Goal: Information Seeking & Learning: Compare options

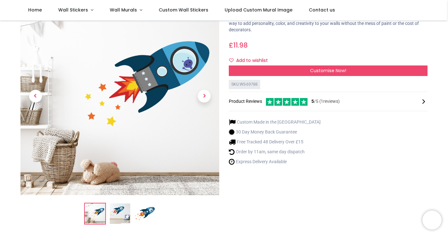
scroll to position [43, 0]
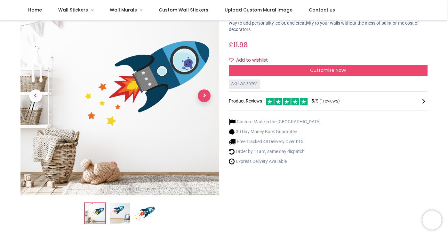
click at [205, 96] on span "Next" at bounding box center [204, 96] width 13 height 13
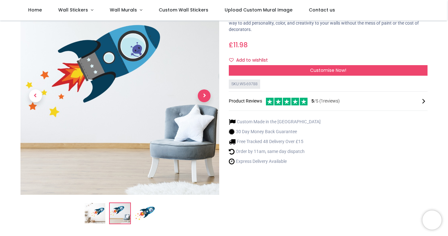
click at [206, 98] on span "Next" at bounding box center [204, 96] width 13 height 13
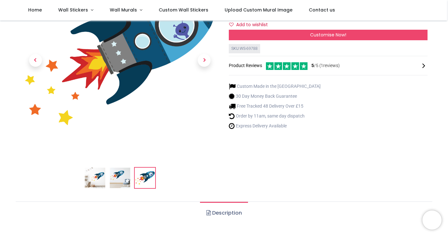
scroll to position [83, 0]
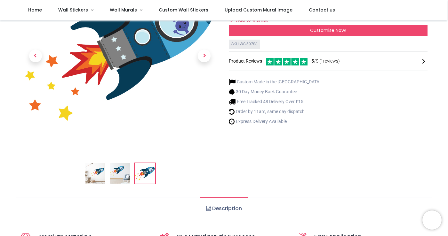
click at [122, 165] on img at bounding box center [120, 173] width 20 height 20
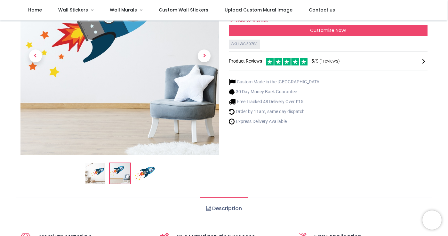
click at [94, 172] on img at bounding box center [95, 173] width 20 height 20
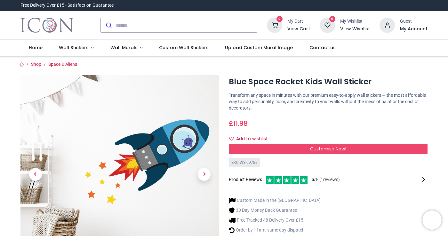
scroll to position [0, 0]
click at [88, 48] on link "Wall Stickers" at bounding box center [76, 48] width 51 height 17
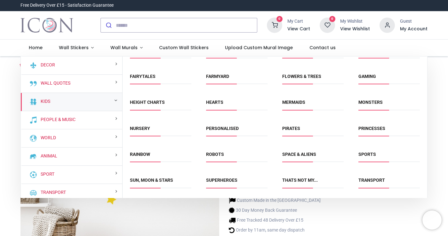
scroll to position [75, 0]
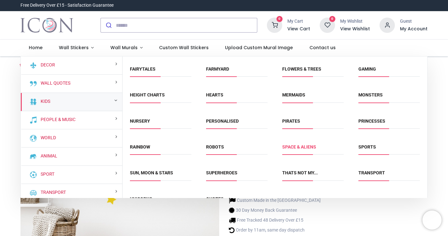
click at [305, 147] on body "Login • Register Home Wall Stickers" at bounding box center [224, 118] width 448 height 236
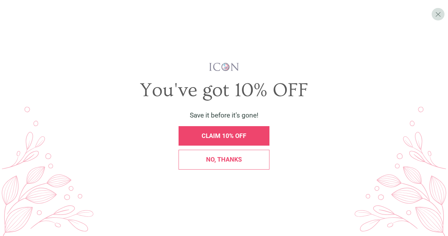
click at [242, 143] on div "CLAIM 10% OFF" at bounding box center [223, 136] width 91 height 20
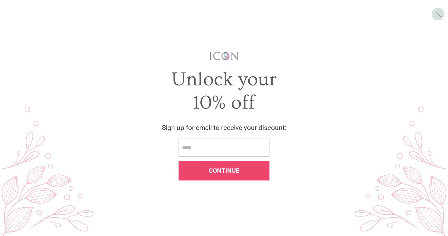
click at [222, 173] on span "Continue" at bounding box center [223, 170] width 31 height 7
click at [209, 154] on input "email" at bounding box center [223, 148] width 91 height 18
type input "**********"
click at [243, 170] on div "Continue" at bounding box center [224, 171] width 82 height 6
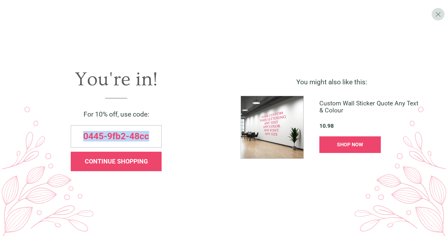
drag, startPoint x: 148, startPoint y: 137, endPoint x: 66, endPoint y: 139, distance: 82.2
click at [66, 139] on div "0445-9fb2-48cc" at bounding box center [116, 136] width 210 height 22
copy span "0445-9fb2-48cc"
click at [95, 161] on span "CONTINUE SHOPPING" at bounding box center [116, 161] width 63 height 7
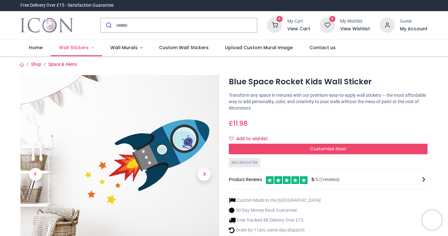
click at [81, 48] on span "Wall Stickers" at bounding box center [74, 47] width 30 height 6
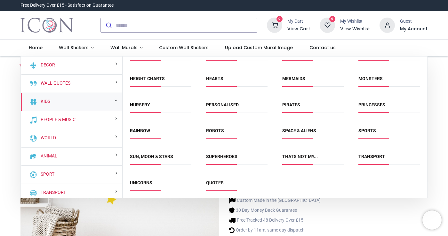
scroll to position [91, 0]
click at [302, 129] on link "Space & Aliens" at bounding box center [299, 131] width 34 height 5
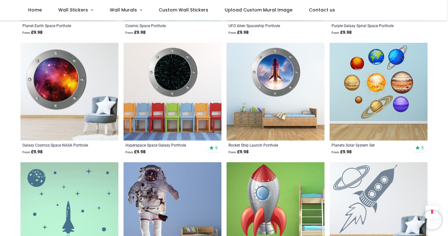
scroll to position [358, 0]
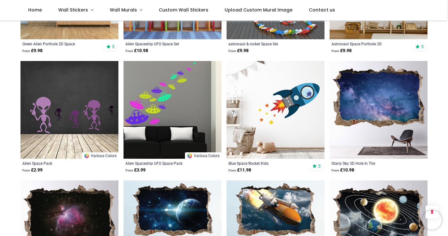
scroll to position [1294, 0]
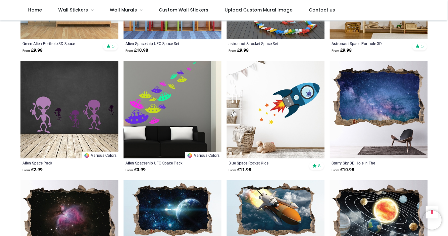
click at [295, 118] on img at bounding box center [275, 110] width 98 height 98
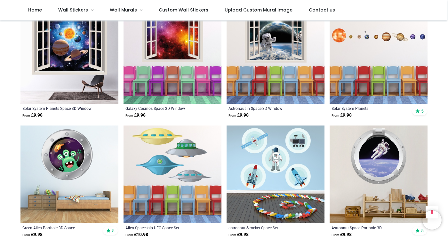
scroll to position [1109, 0]
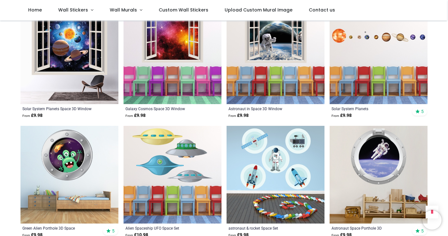
click at [358, 54] on img at bounding box center [378, 55] width 98 height 98
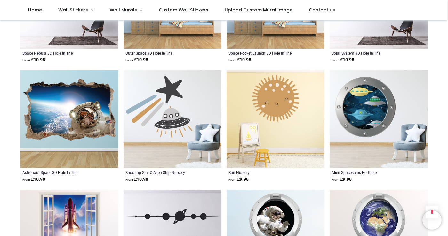
scroll to position [1525, 0]
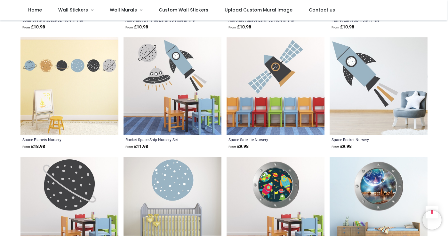
scroll to position [2035, 0]
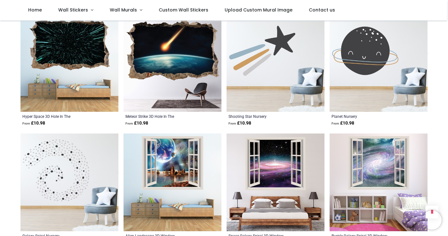
scroll to position [2780, 0]
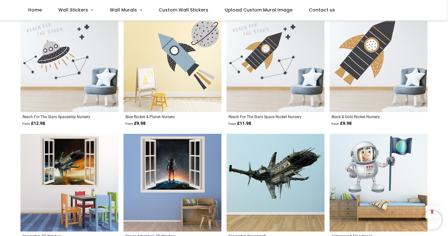
scroll to position [3493, 0]
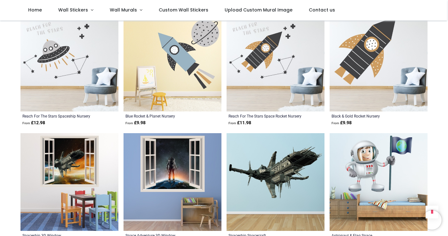
click at [159, 89] on img at bounding box center [172, 63] width 98 height 98
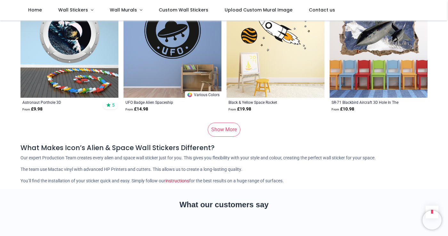
scroll to position [4224, 0]
click at [228, 137] on link "Show More" at bounding box center [223, 129] width 33 height 14
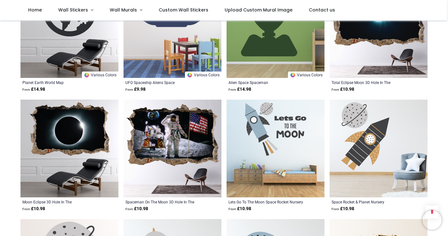
scroll to position [3862, 0]
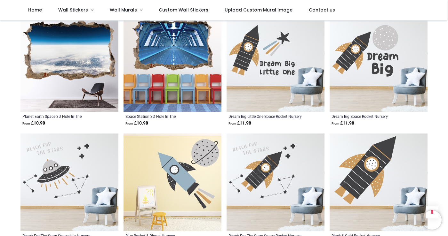
scroll to position [3367, 0]
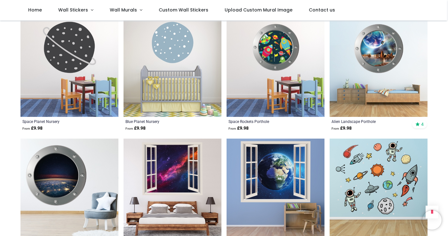
scroll to position [2172, 0]
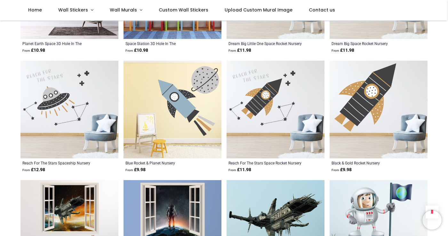
scroll to position [3468, 0]
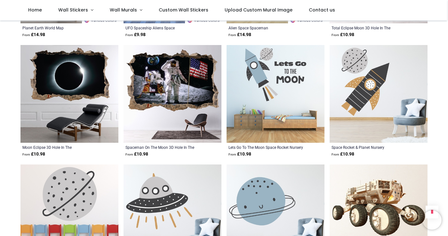
scroll to position [3938, 0]
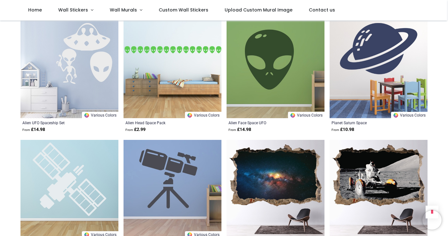
scroll to position [3122, 0]
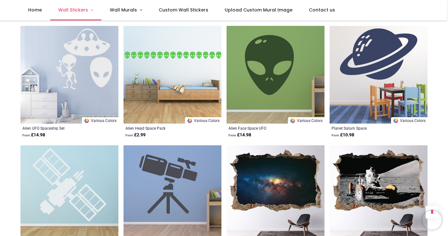
click at [79, 10] on span "Wall Stickers" at bounding box center [73, 10] width 30 height 6
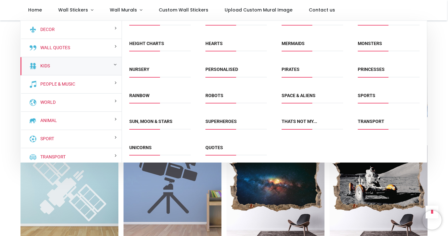
scroll to position [91, 0]
click at [160, 120] on link "Sun, Moon & Stars" at bounding box center [150, 121] width 43 height 5
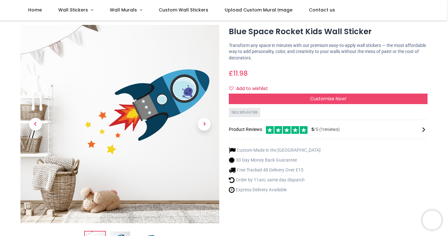
scroll to position [14, 0]
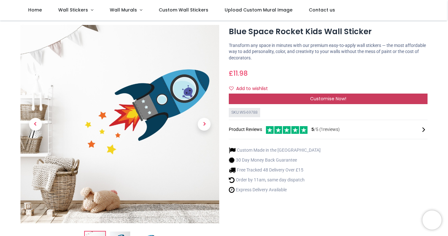
click at [293, 98] on div "Customise Now!" at bounding box center [328, 99] width 199 height 11
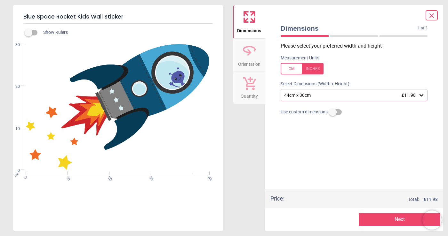
click at [325, 98] on div "44cm x 30cm £11.98" at bounding box center [353, 95] width 147 height 12
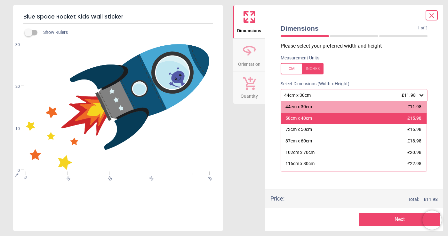
scroll to position [0, 0]
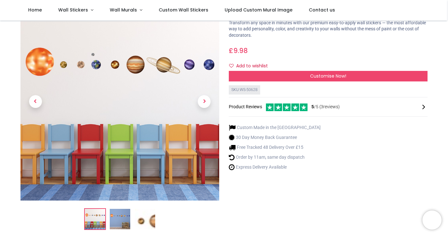
scroll to position [53, 0]
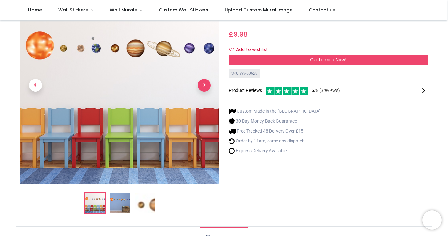
click at [206, 86] on span "Next" at bounding box center [204, 85] width 13 height 13
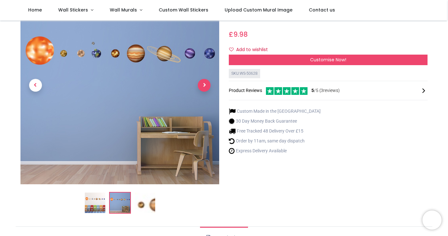
click at [206, 86] on span "Next" at bounding box center [204, 85] width 13 height 13
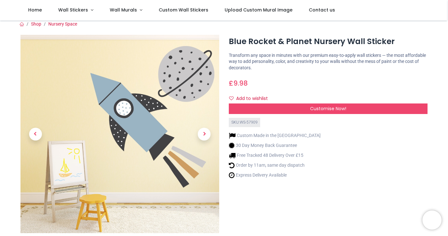
scroll to position [7, 0]
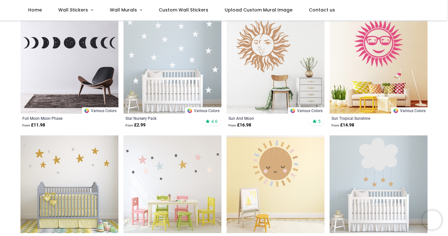
scroll to position [251, 0]
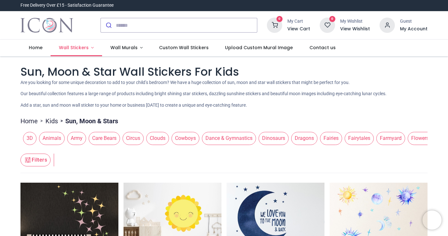
click at [90, 47] on link "Wall Stickers" at bounding box center [76, 48] width 51 height 17
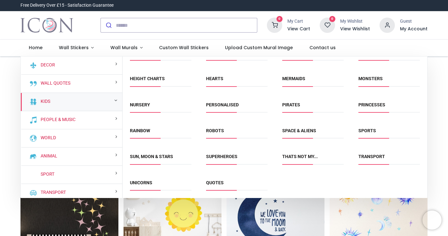
scroll to position [91, 0]
click at [366, 157] on link "Transport" at bounding box center [371, 156] width 27 height 5
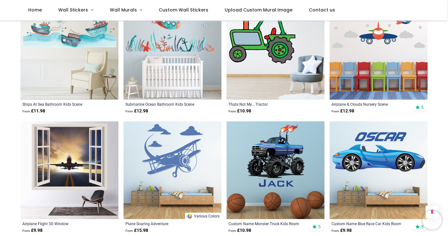
scroll to position [750, 0]
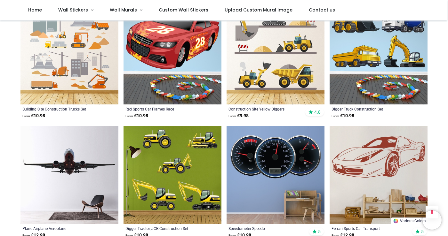
scroll to position [1099, 0]
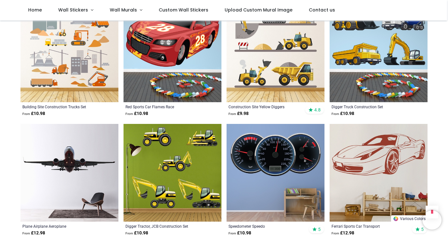
click at [272, 81] on img at bounding box center [275, 53] width 98 height 98
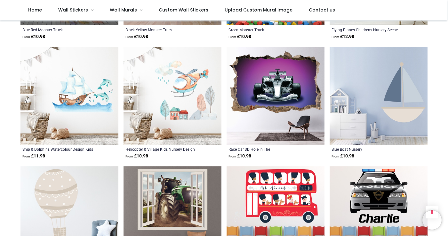
scroll to position [602, 0]
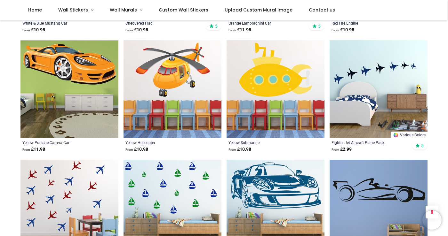
scroll to position [1560, 0]
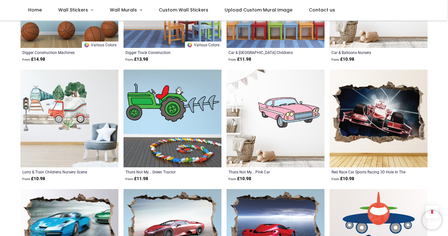
scroll to position [3089, 0]
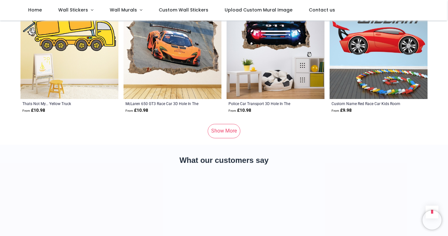
scroll to position [4251, 0]
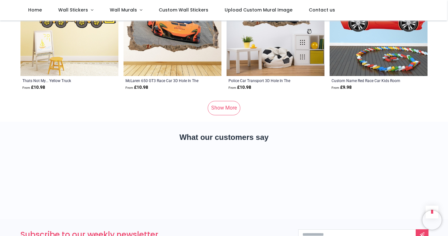
click at [219, 115] on link "Show More" at bounding box center [223, 108] width 33 height 14
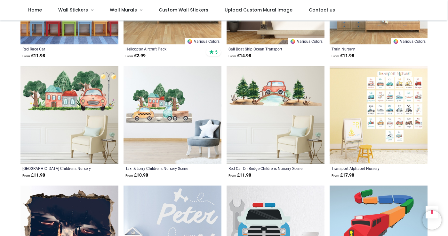
scroll to position [4645, 0]
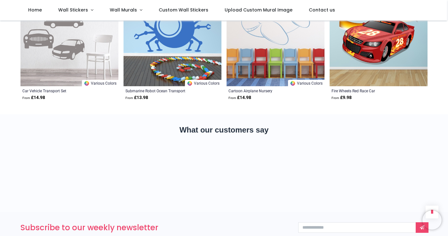
scroll to position [5677, 0]
